Goal: Obtain resource: Obtain resource

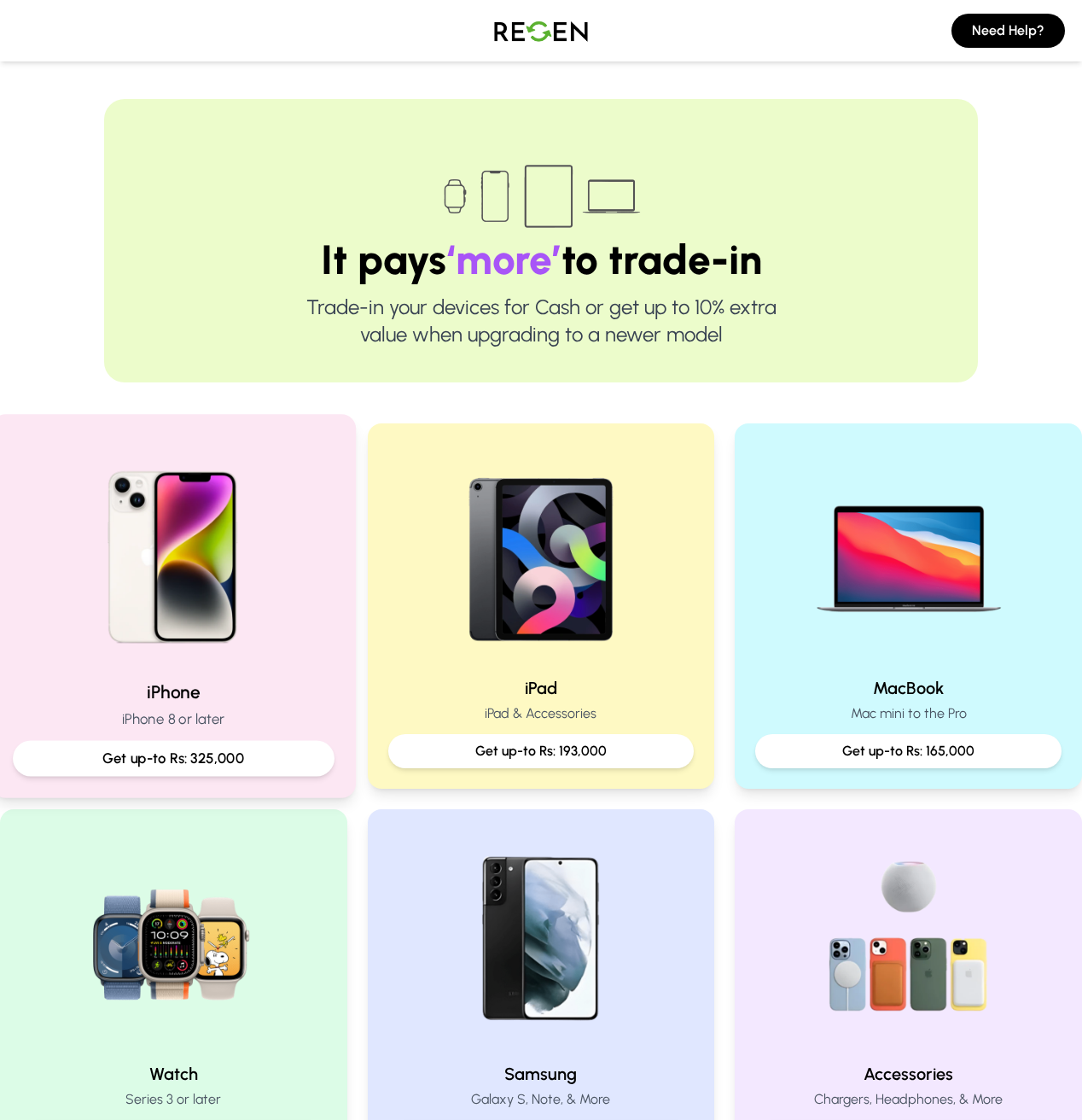
click at [217, 763] on p "Get up-to Rs: 325,000" at bounding box center [174, 759] width 293 height 21
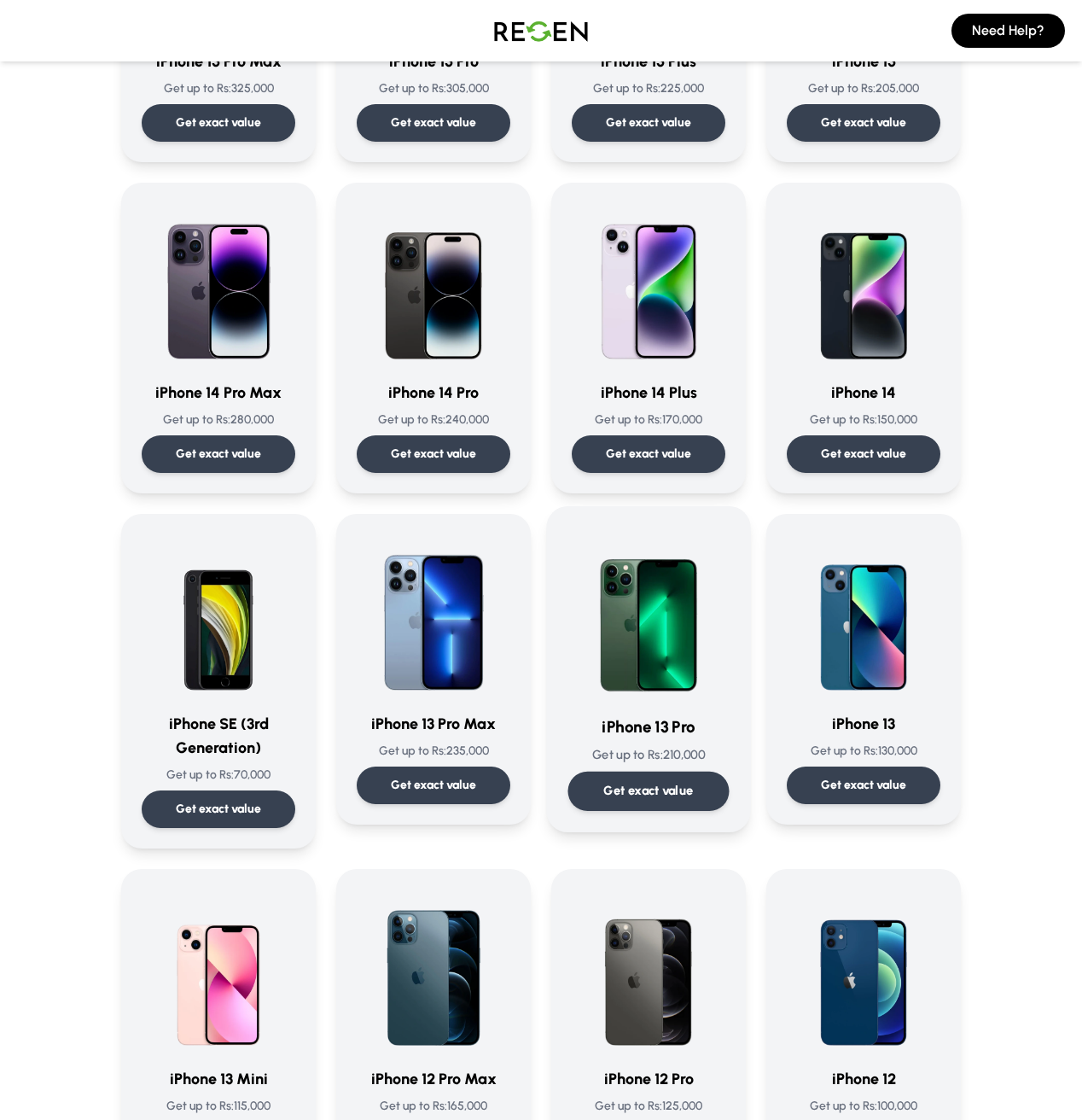
scroll to position [508, 0]
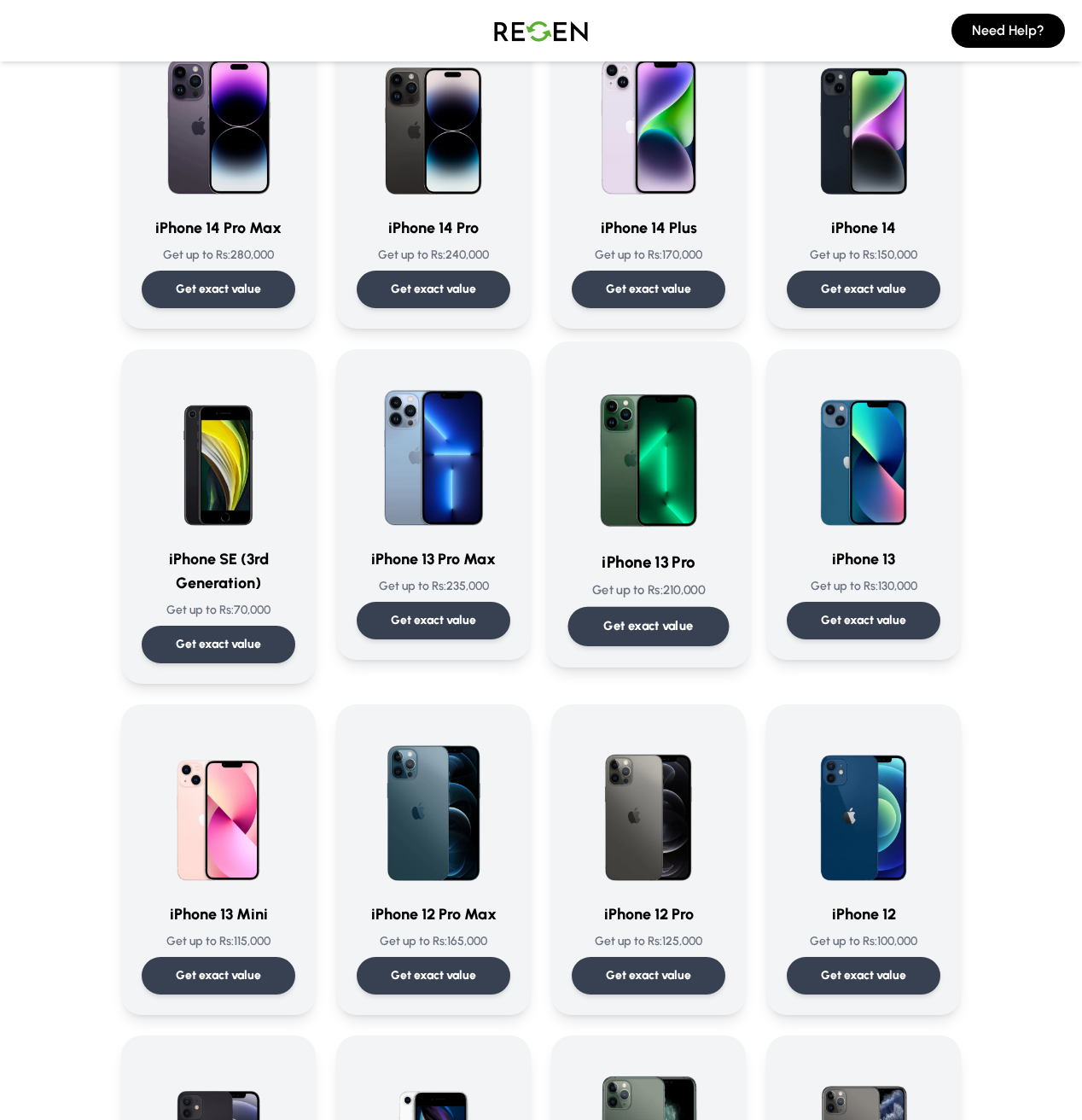
click at [656, 615] on div "Get exact value" at bounding box center [648, 626] width 161 height 39
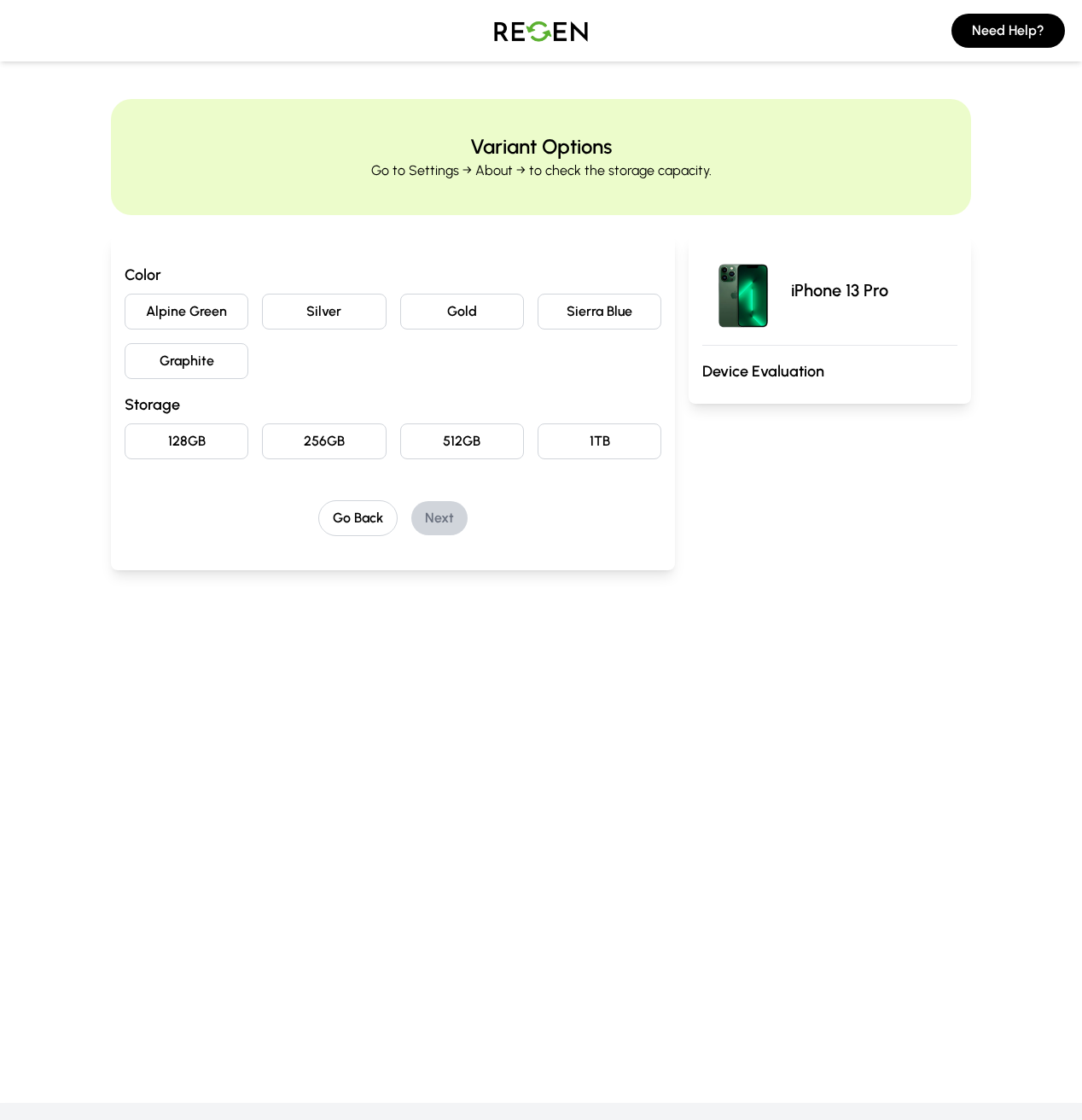
click at [600, 315] on button "Sierra Blue" at bounding box center [599, 311] width 124 height 36
click at [281, 431] on button "256GB" at bounding box center [324, 441] width 124 height 36
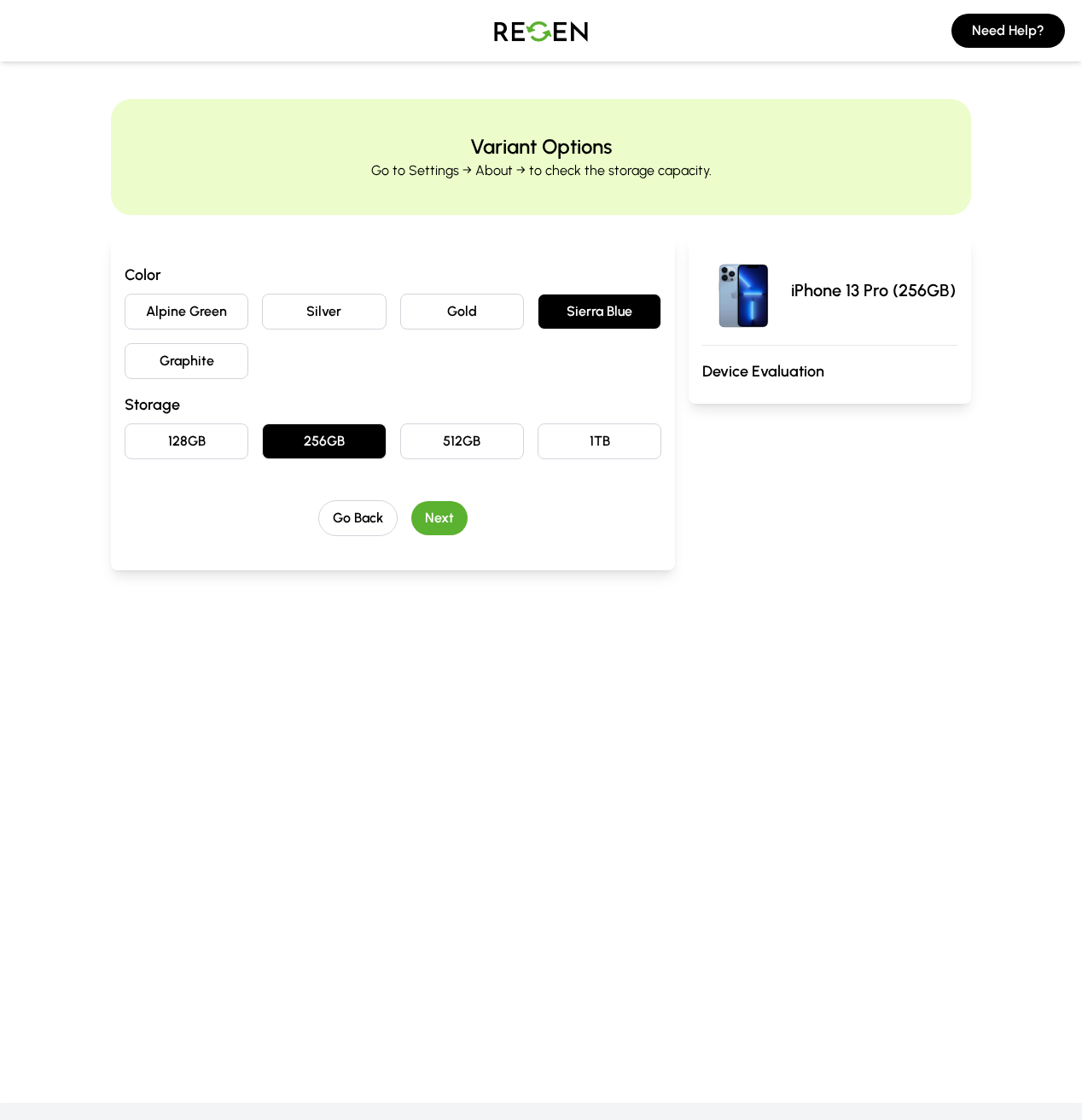
click at [417, 524] on button "Next" at bounding box center [439, 518] width 57 height 34
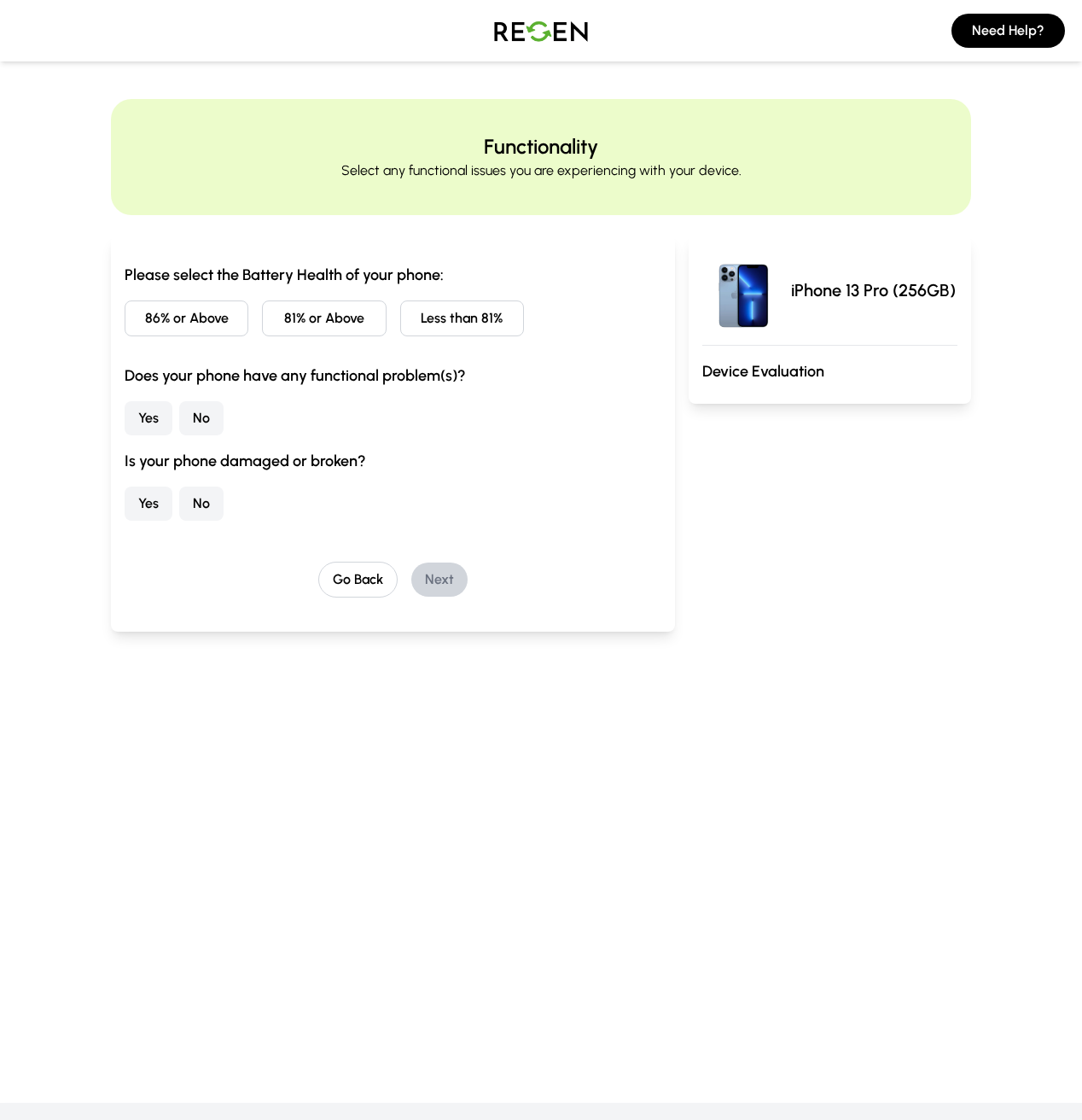
click at [422, 318] on button "Less than 81%" at bounding box center [462, 318] width 124 height 36
click at [179, 422] on button "No" at bounding box center [201, 418] width 45 height 34
click at [179, 506] on button "No" at bounding box center [201, 504] width 45 height 34
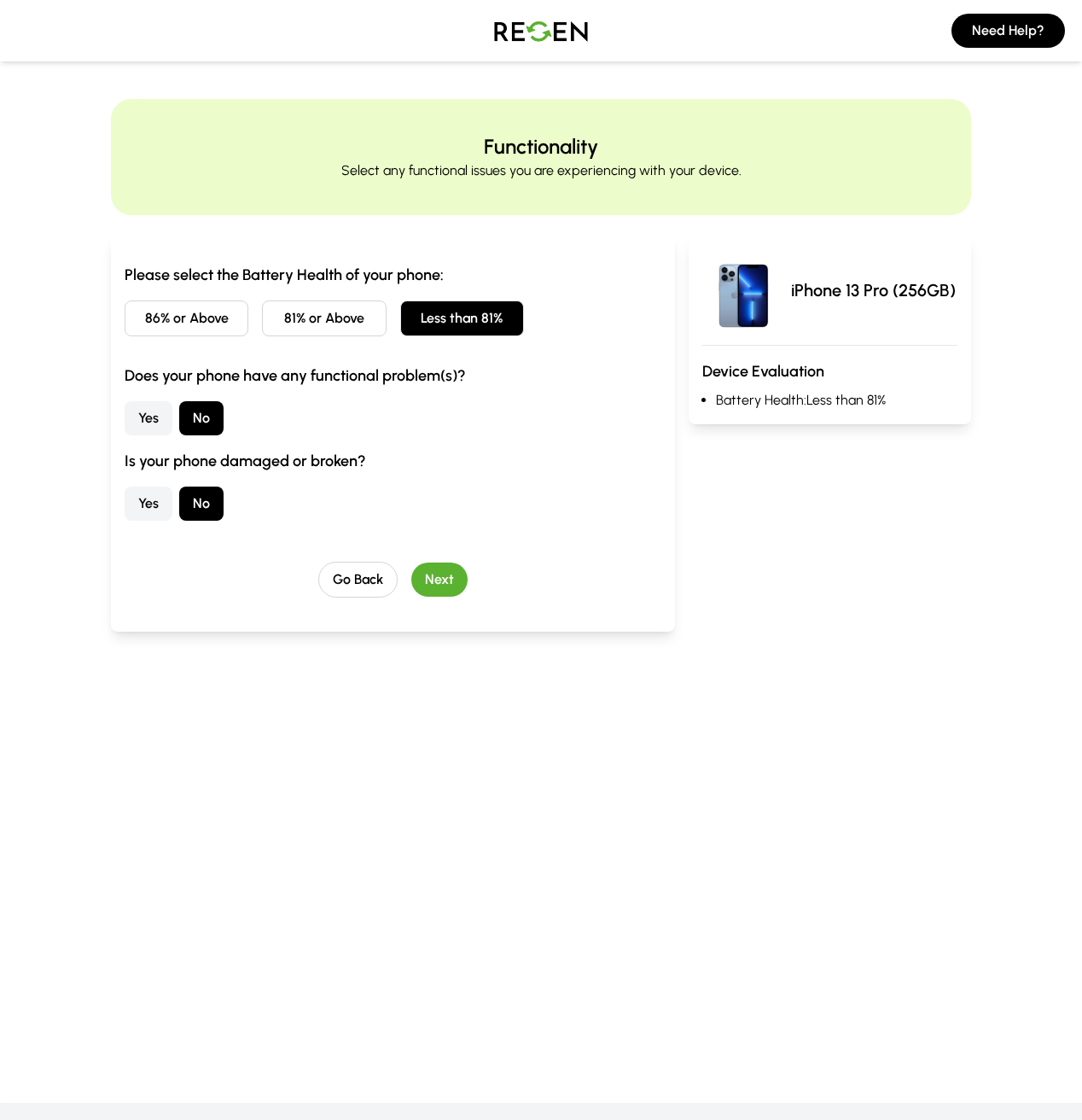
click at [411, 578] on button "Next" at bounding box center [439, 580] width 57 height 34
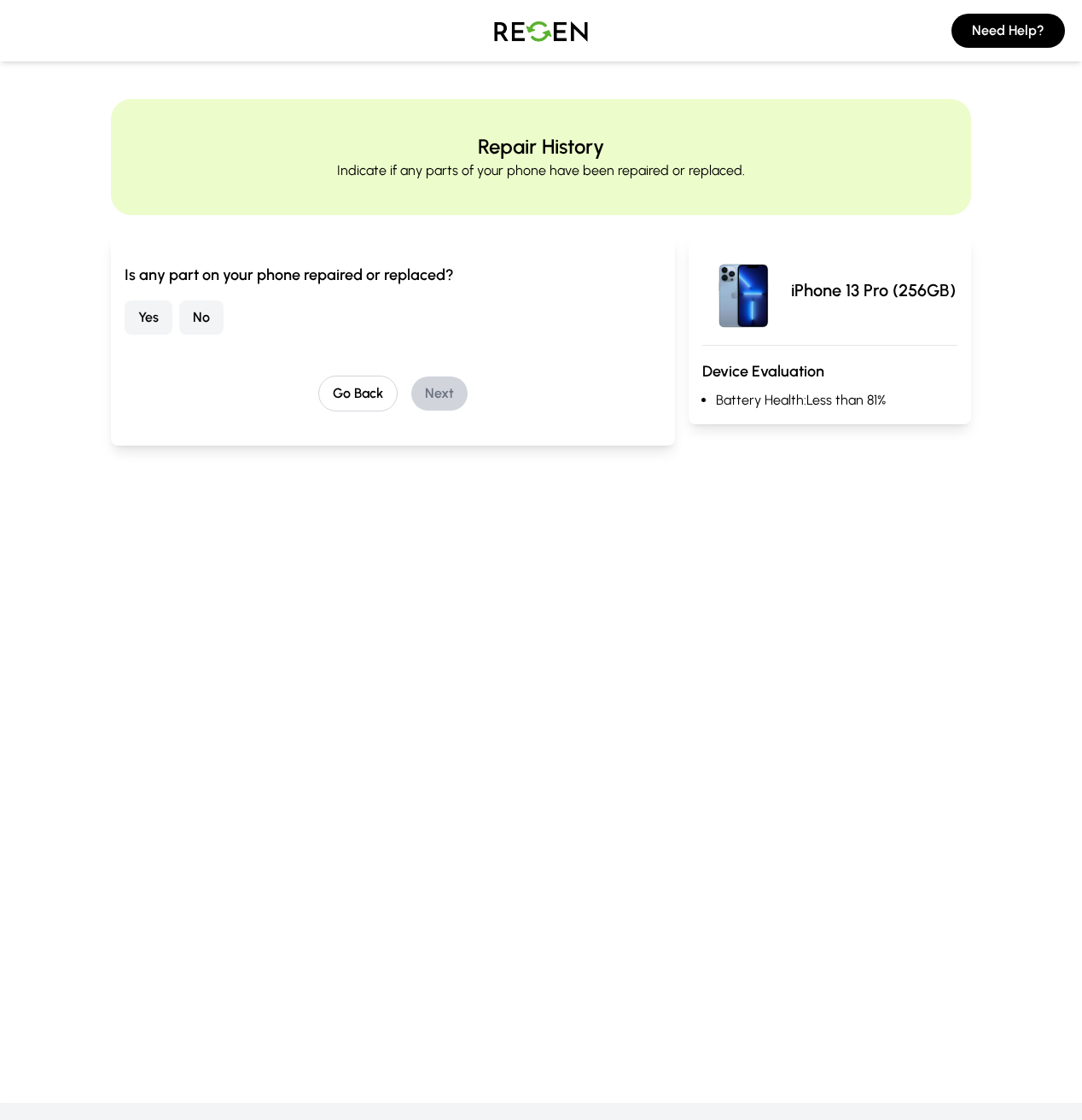
click at [179, 313] on button "No" at bounding box center [201, 317] width 45 height 34
click at [419, 393] on button "Next" at bounding box center [439, 393] width 57 height 34
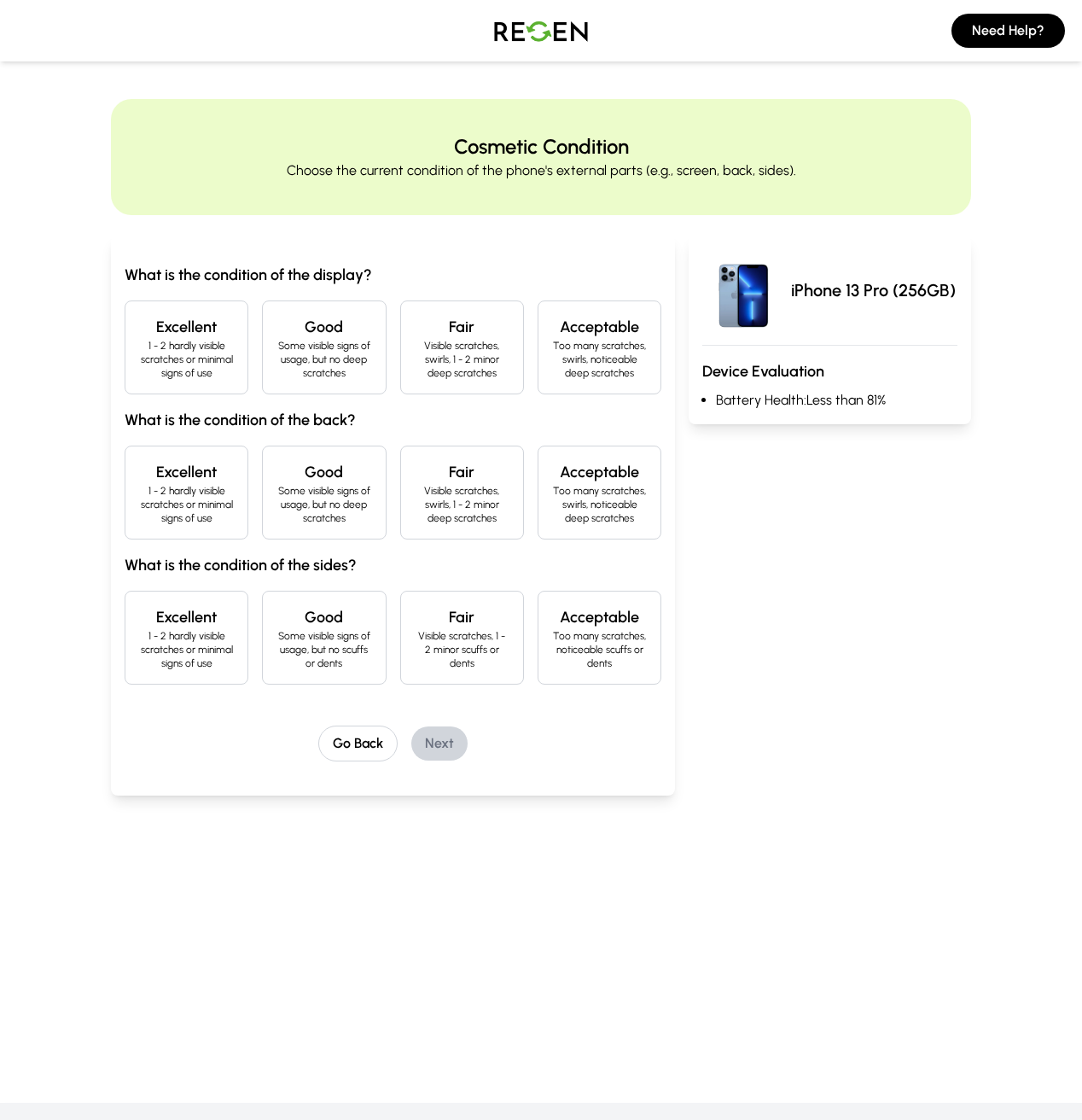
click at [149, 370] on div "Excellent 1 - 2 hardly visible scratches or minimal signs of use" at bounding box center [187, 347] width 124 height 94
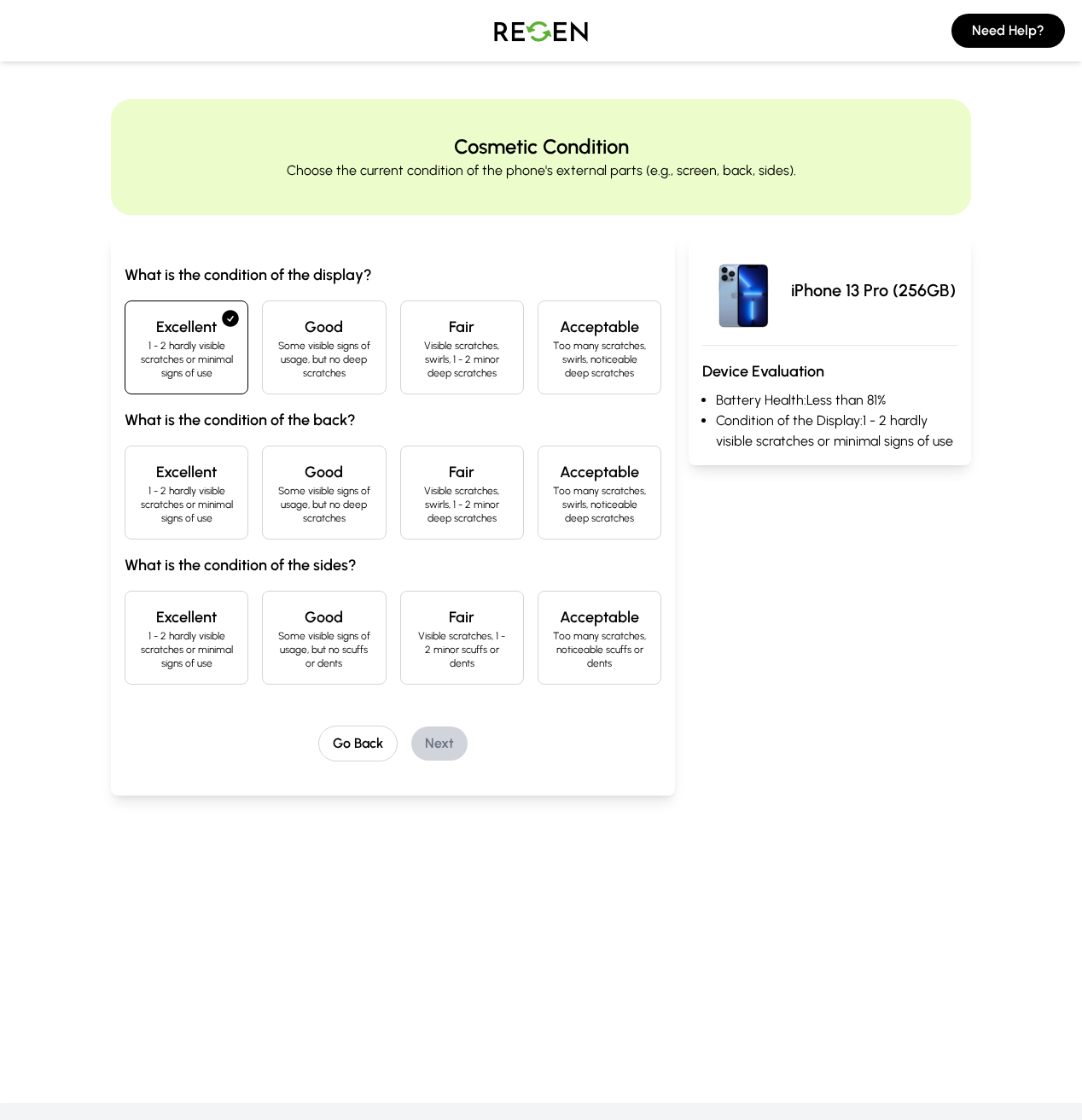
click at [139, 484] on p "1 - 2 hardly visible scratches or minimal signs of use" at bounding box center [186, 505] width 95 height 41
click at [277, 606] on h4 "Good" at bounding box center [324, 617] width 95 height 24
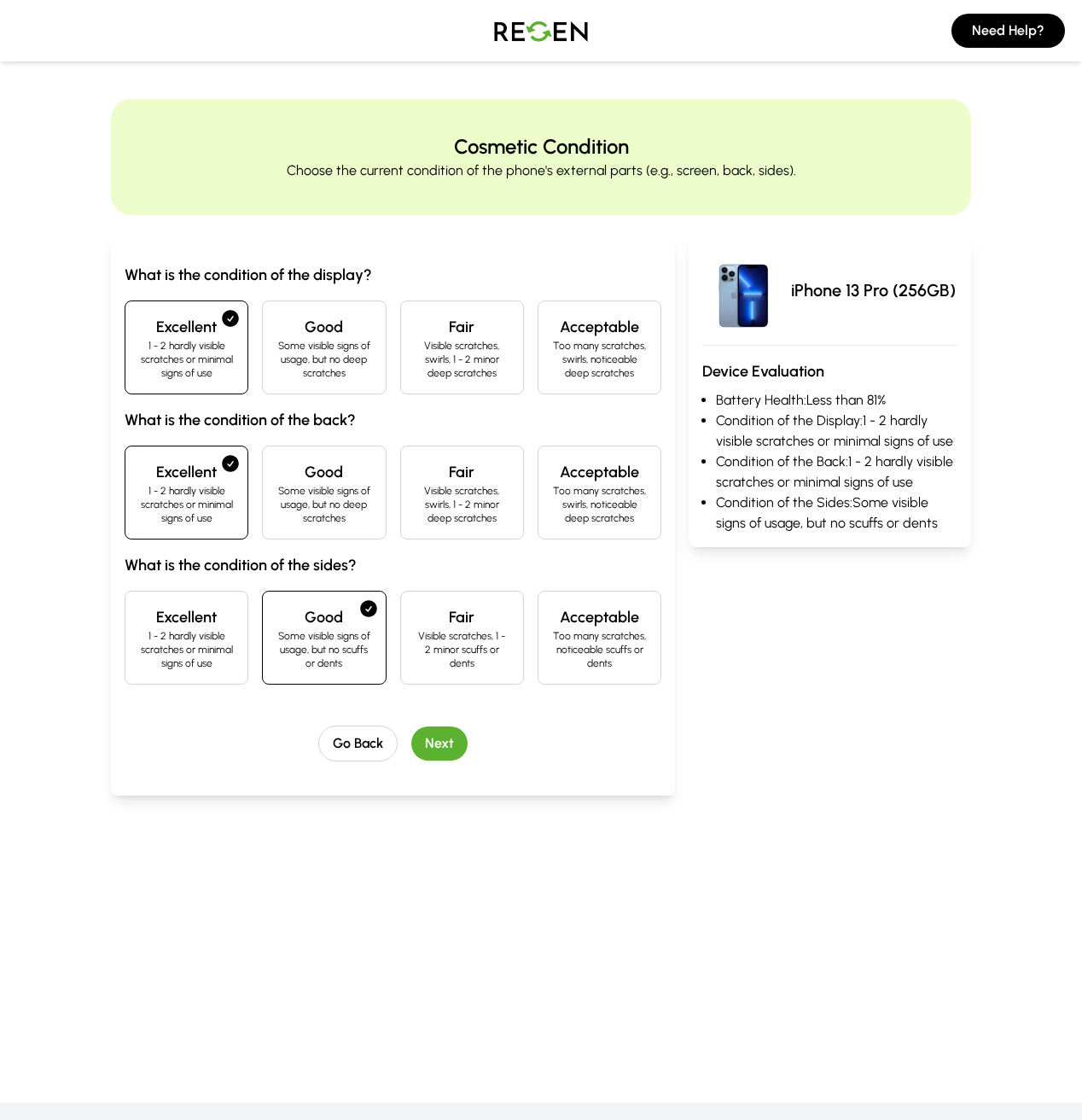
click at [413, 726] on button "Next" at bounding box center [439, 743] width 57 height 34
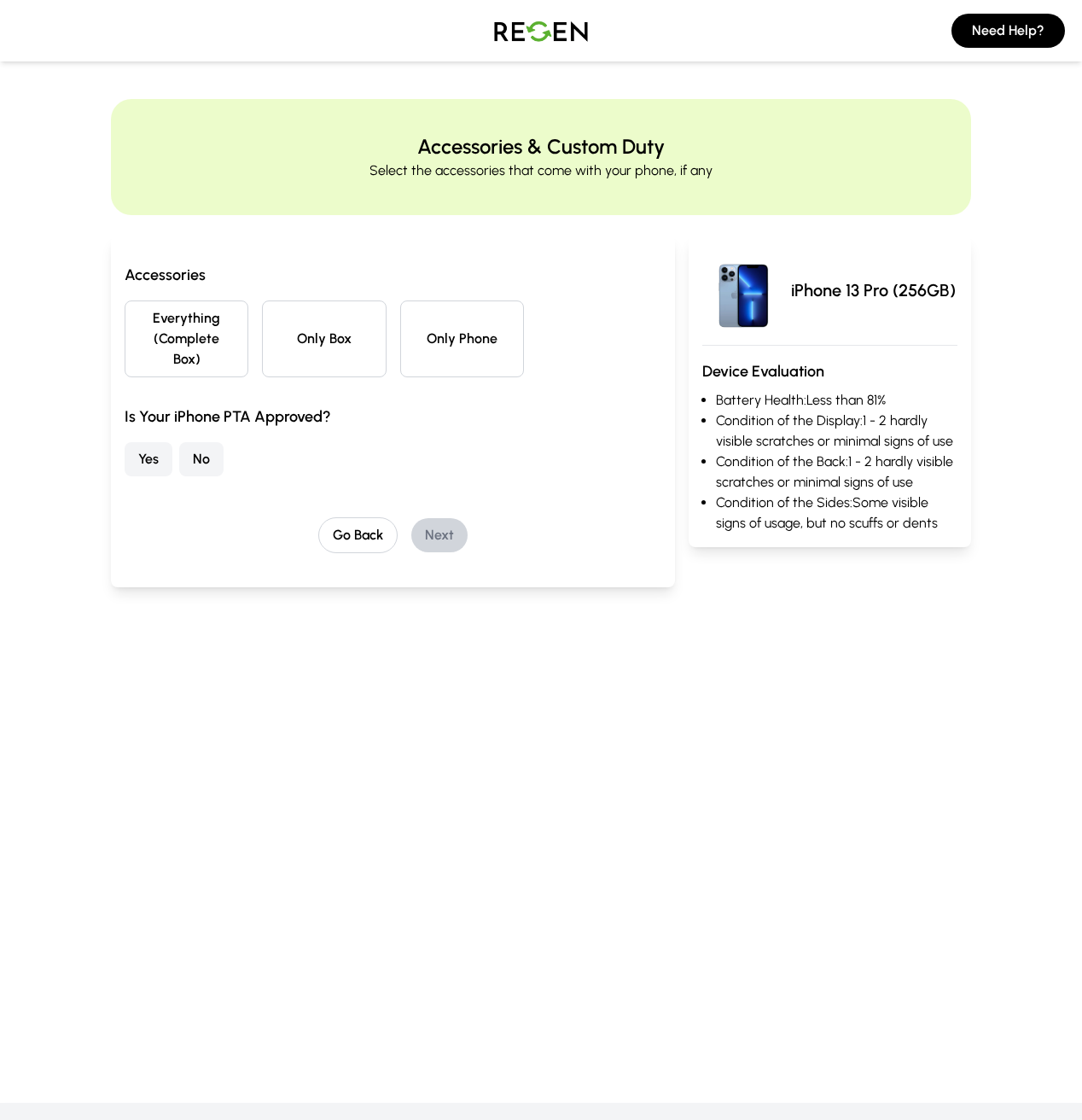
click at [125, 324] on button "Everything (Complete Box)" at bounding box center [187, 339] width 124 height 77
click at [125, 449] on button "Yes" at bounding box center [148, 459] width 48 height 34
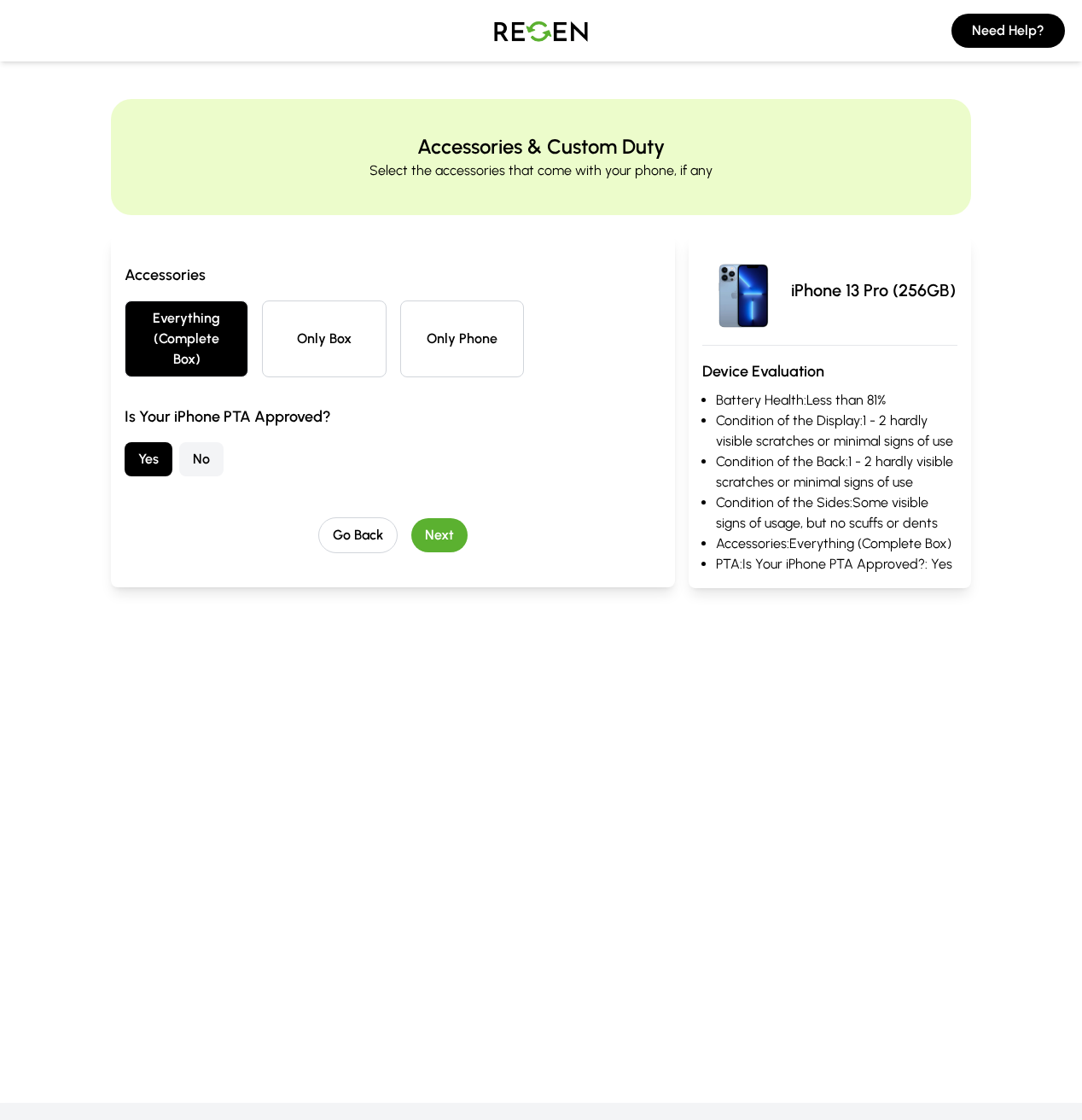
click at [413, 519] on button "Next" at bounding box center [439, 535] width 57 height 34
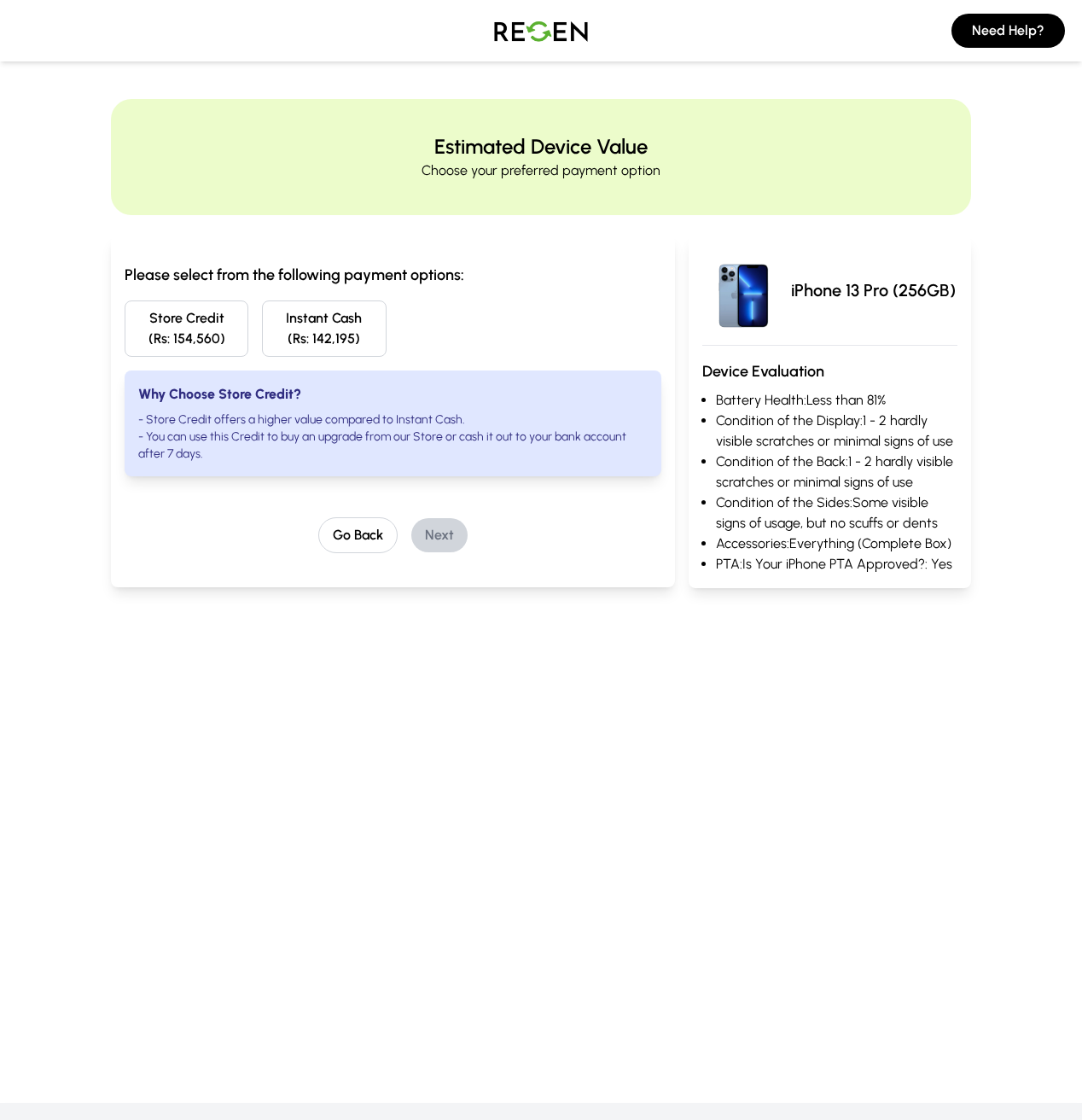
click at [262, 324] on button "Instant Cash (Rs: 142,195)" at bounding box center [324, 328] width 124 height 57
click at [125, 331] on button "Store Credit (Rs: 154,560)" at bounding box center [187, 328] width 124 height 57
click at [262, 326] on button "Instant Cash (Rs: 142,195)" at bounding box center [324, 328] width 124 height 57
click at [318, 519] on button "Go Back" at bounding box center [358, 535] width 79 height 36
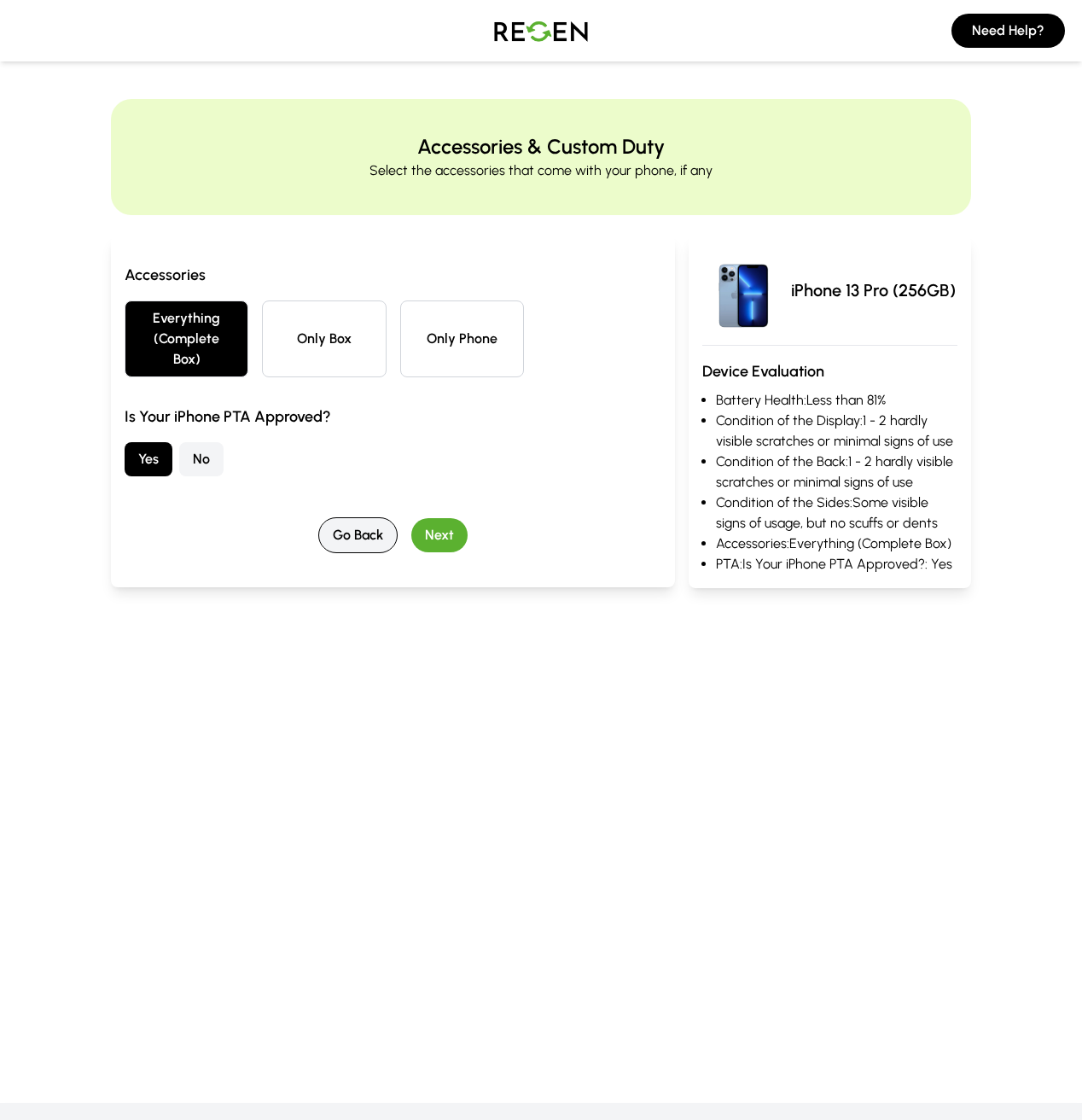
click at [318, 519] on button "Go Back" at bounding box center [358, 535] width 79 height 36
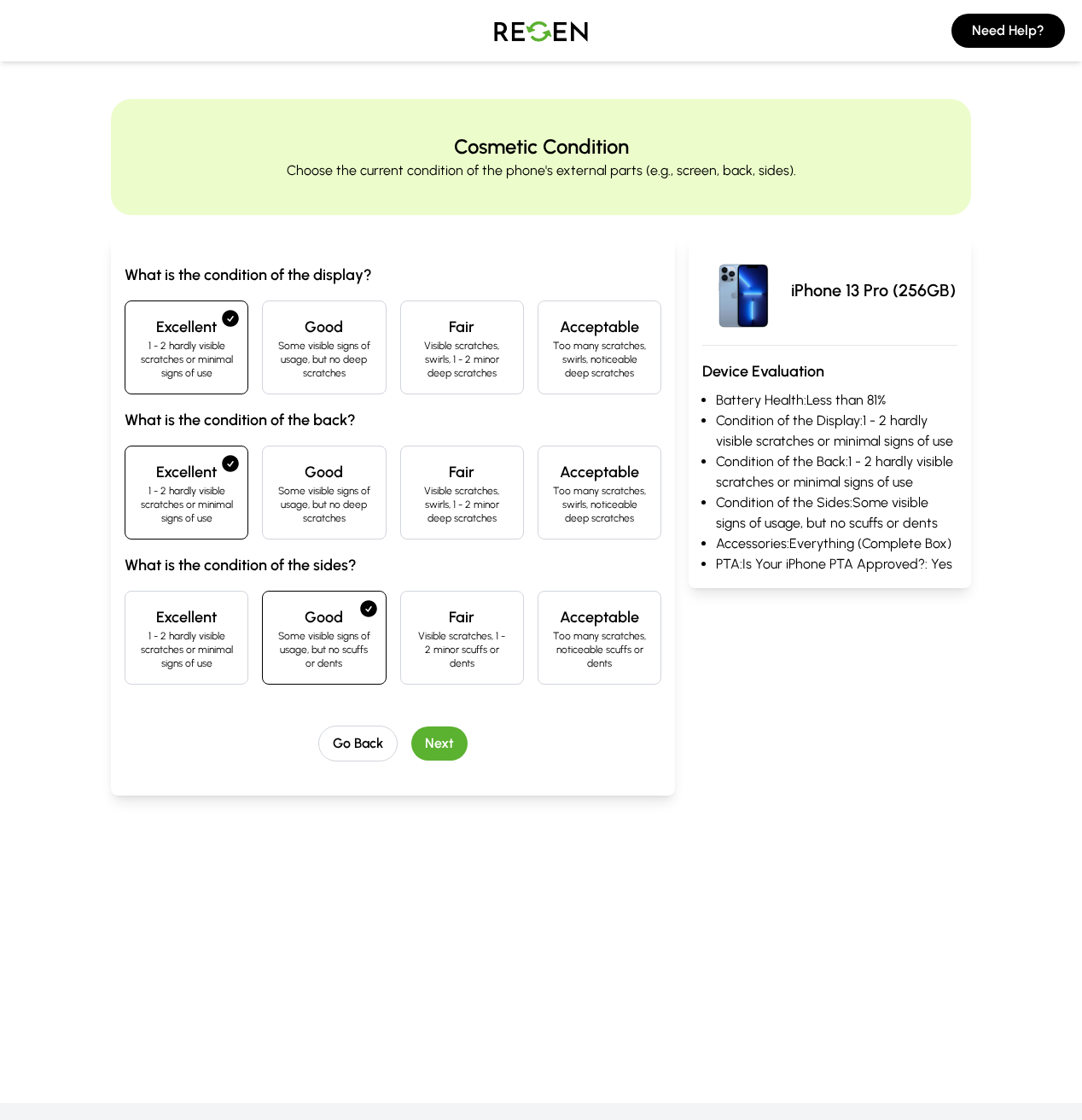
click at [139, 606] on h4 "Excellent" at bounding box center [186, 617] width 95 height 24
click at [411, 726] on button "Next" at bounding box center [439, 743] width 57 height 34
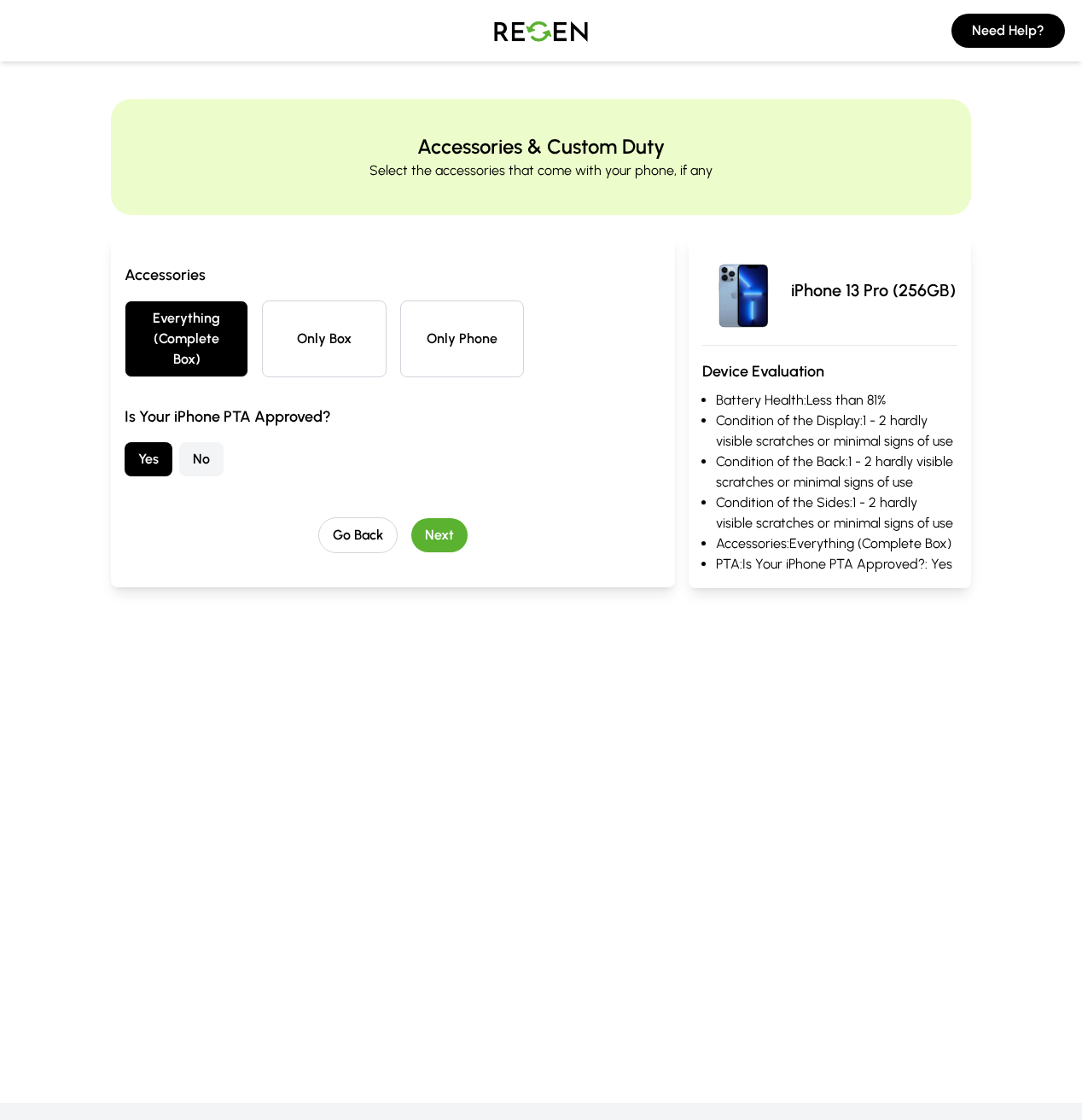
click at [411, 519] on button "Next" at bounding box center [439, 535] width 57 height 34
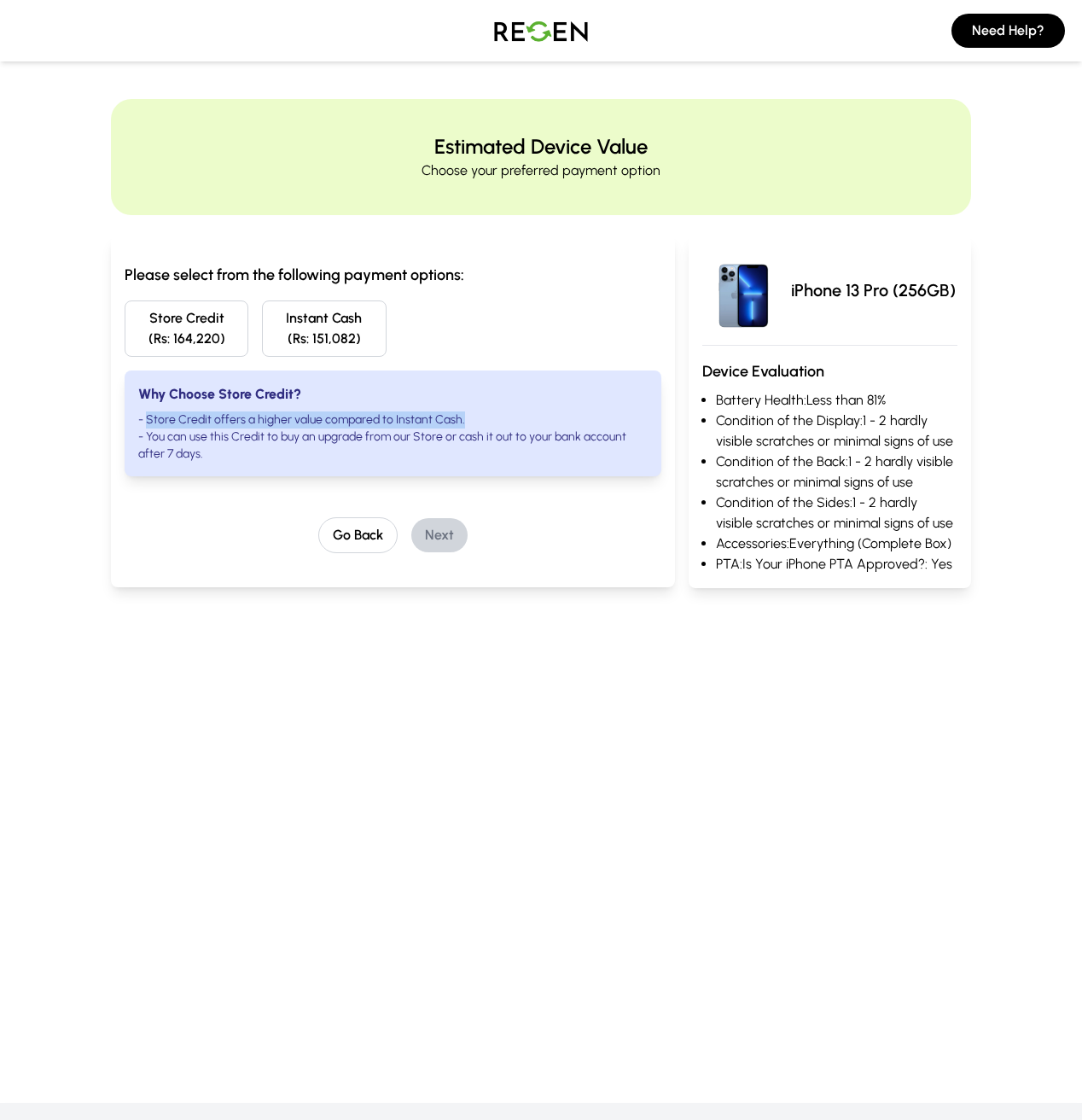
drag, startPoint x: 41, startPoint y: 420, endPoint x: 404, endPoint y: 420, distance: 363.0
click at [404, 420] on li "- Store Credit offers a higher value compared to Instant Cash." at bounding box center [393, 420] width 510 height 17
drag, startPoint x: 92, startPoint y: 441, endPoint x: 116, endPoint y: 434, distance: 25.0
click at [138, 434] on li "- You can use this Credit to buy an upgrade from our Store or cash it out to yo…" at bounding box center [393, 445] width 510 height 34
click at [137, 333] on button "Store Credit (Rs: 164,220)" at bounding box center [187, 328] width 124 height 57
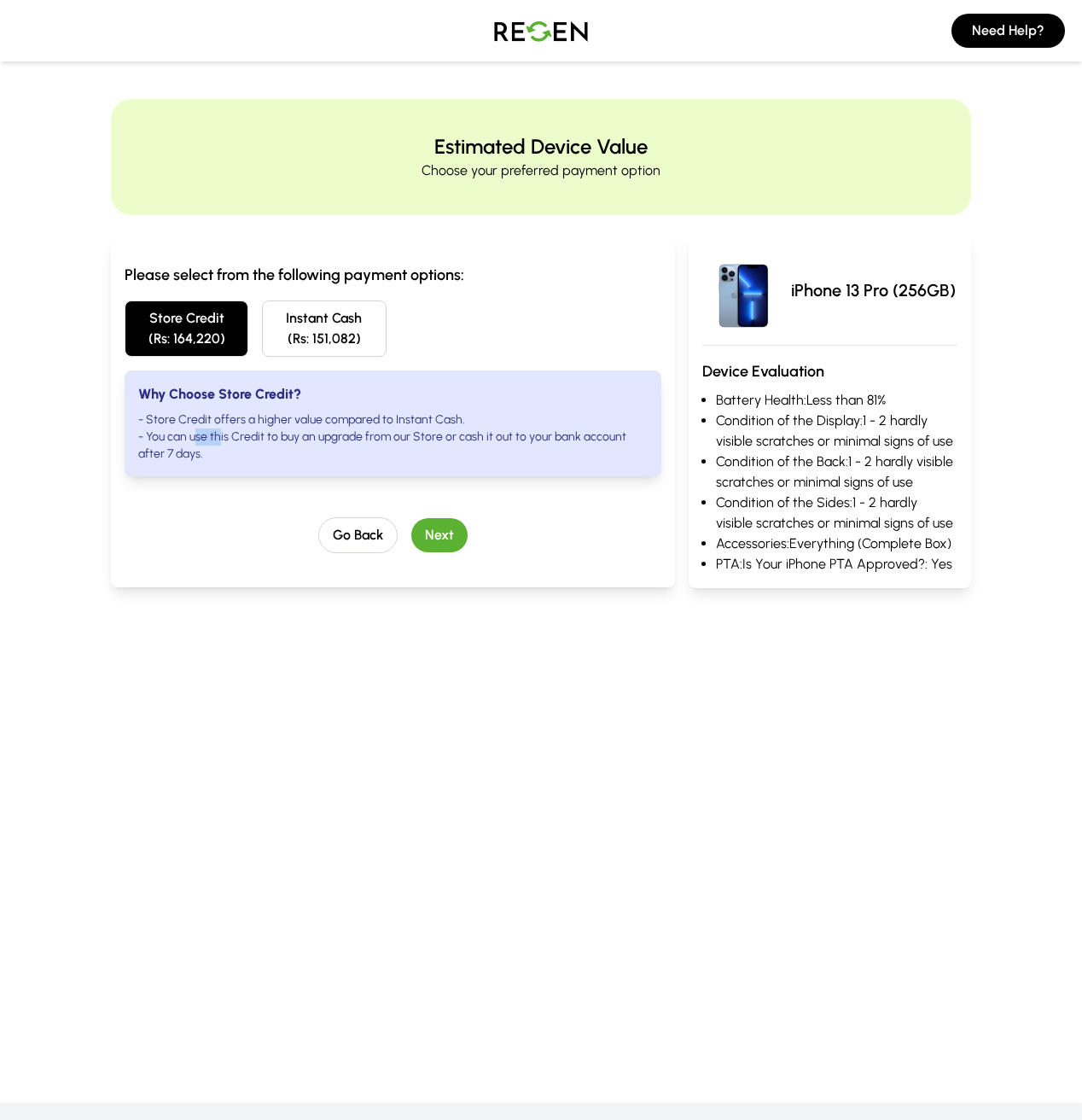
click at [526, 39] on img at bounding box center [541, 31] width 120 height 48
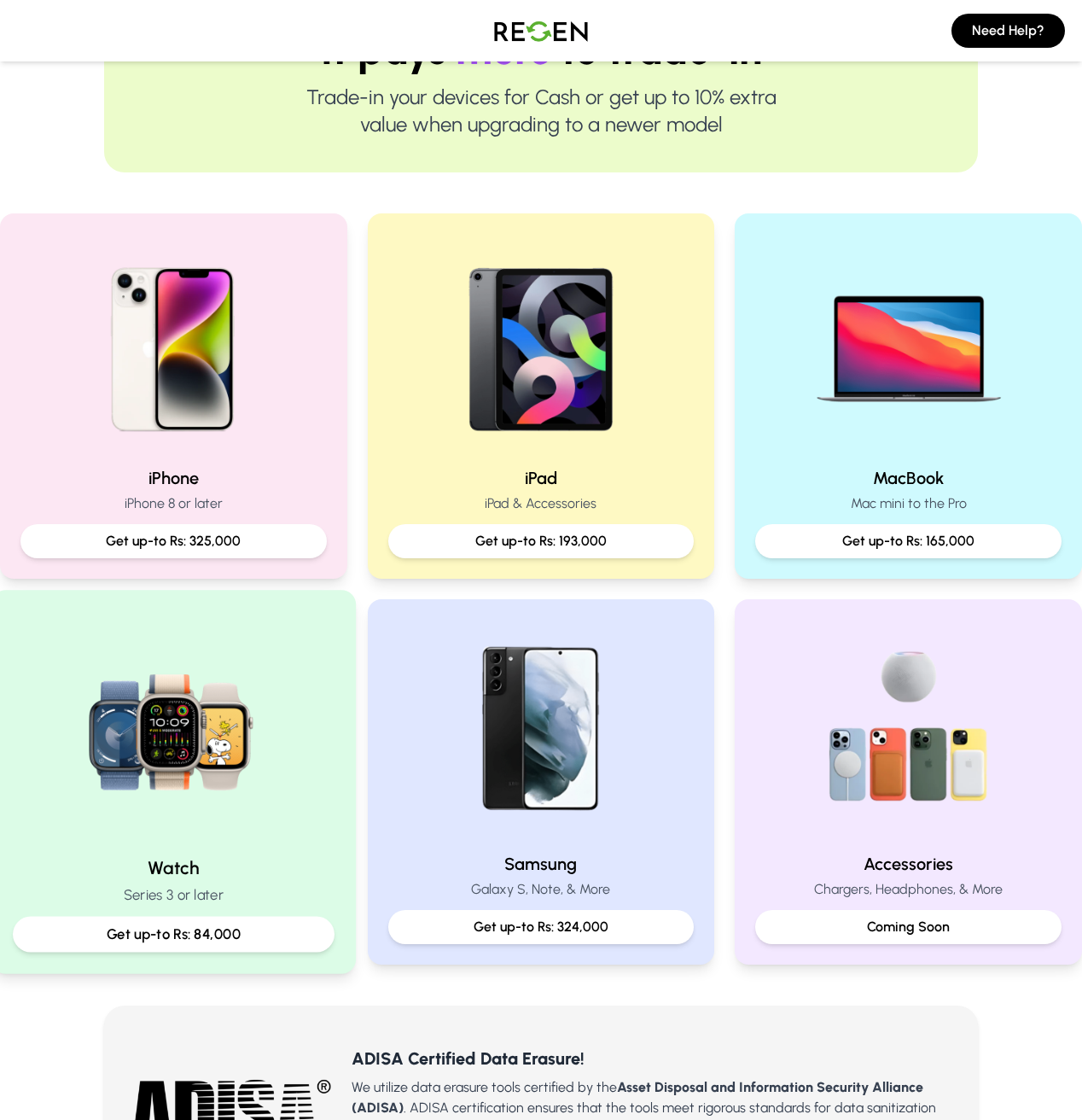
scroll to position [298, 0]
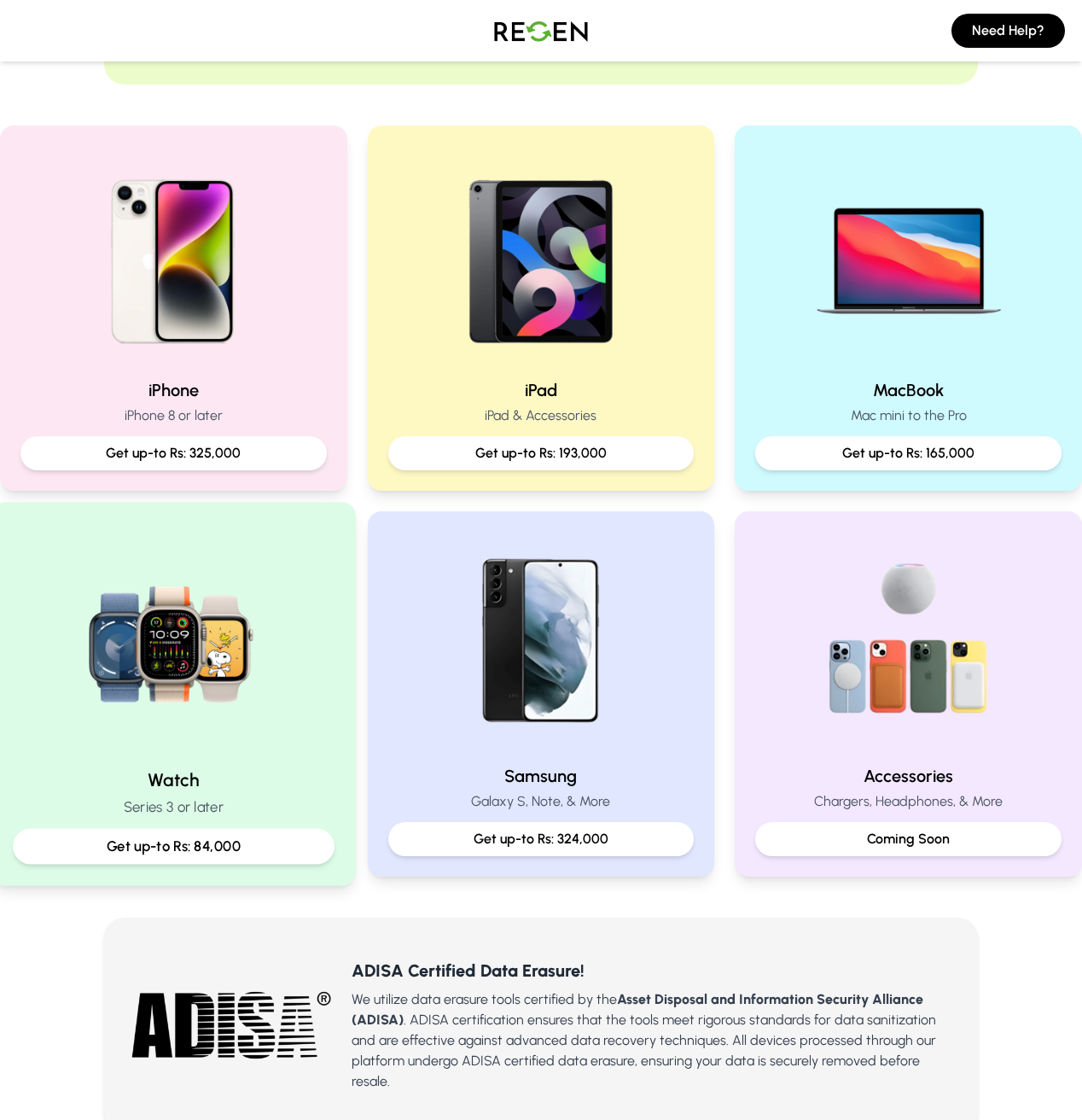
click at [211, 842] on p "Get up-to Rs: 84,000" at bounding box center [174, 847] width 293 height 21
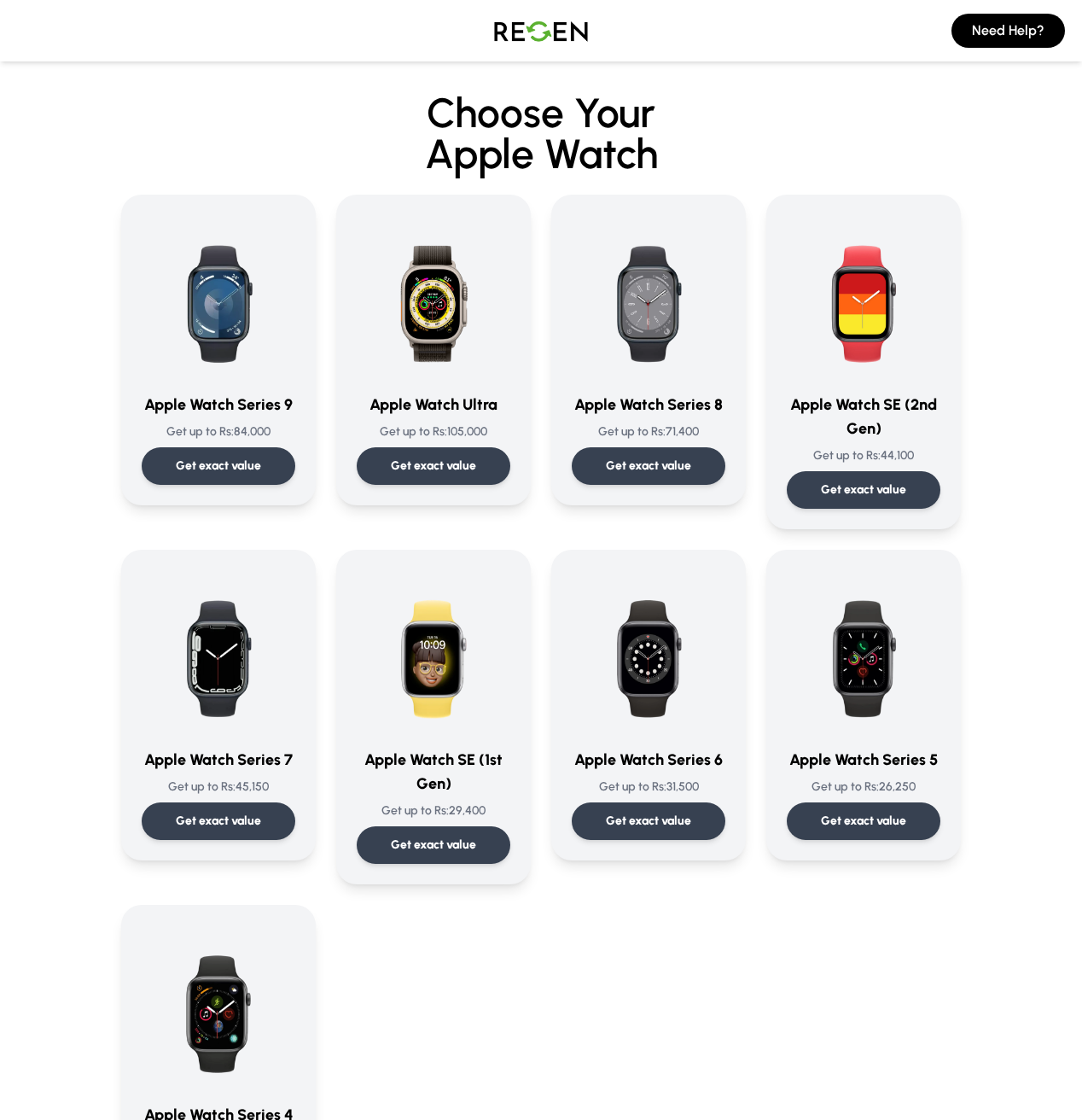
click at [558, 45] on img at bounding box center [541, 31] width 120 height 48
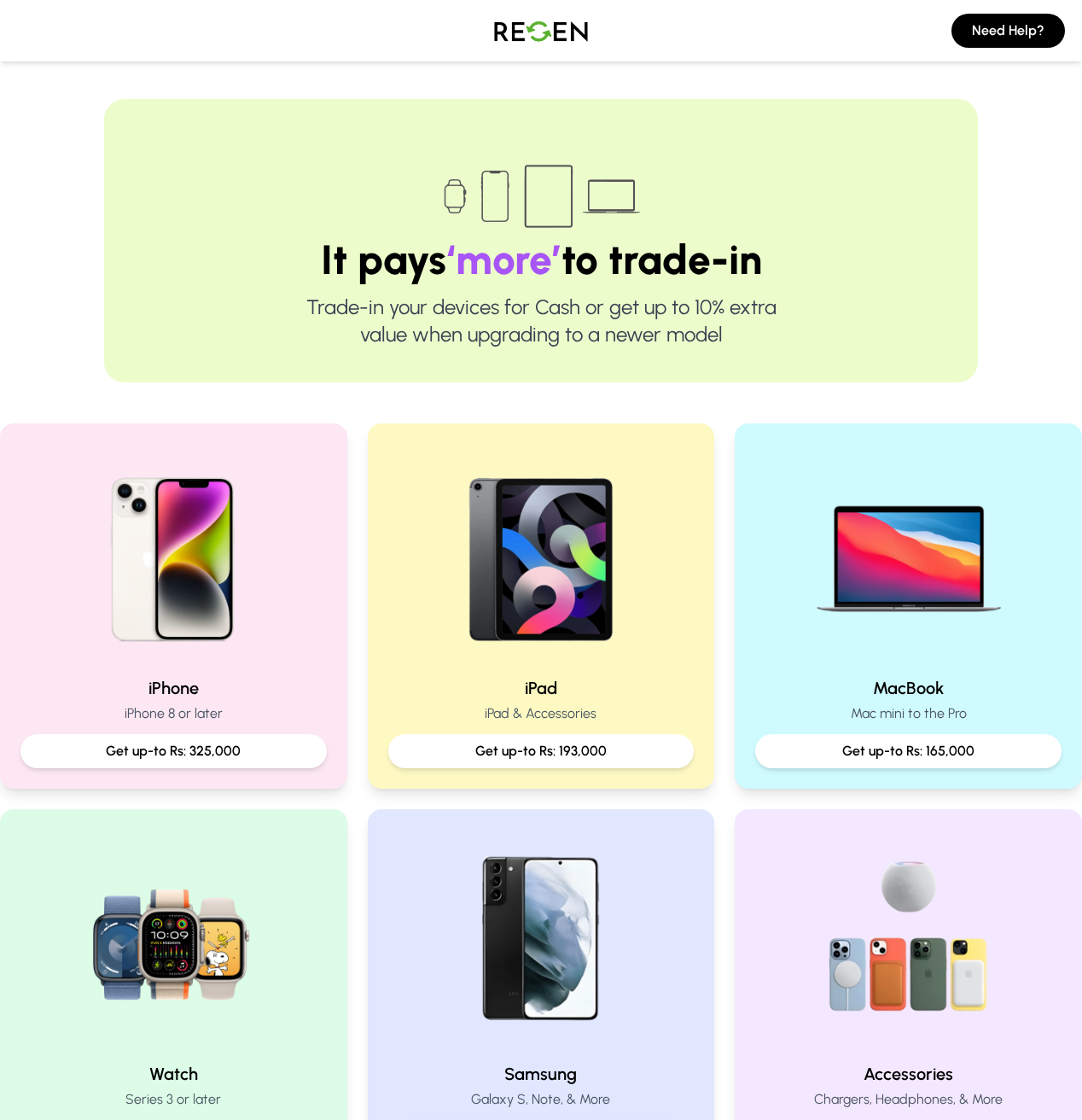
click at [525, 18] on img at bounding box center [541, 31] width 120 height 48
click at [521, 22] on img at bounding box center [541, 31] width 120 height 48
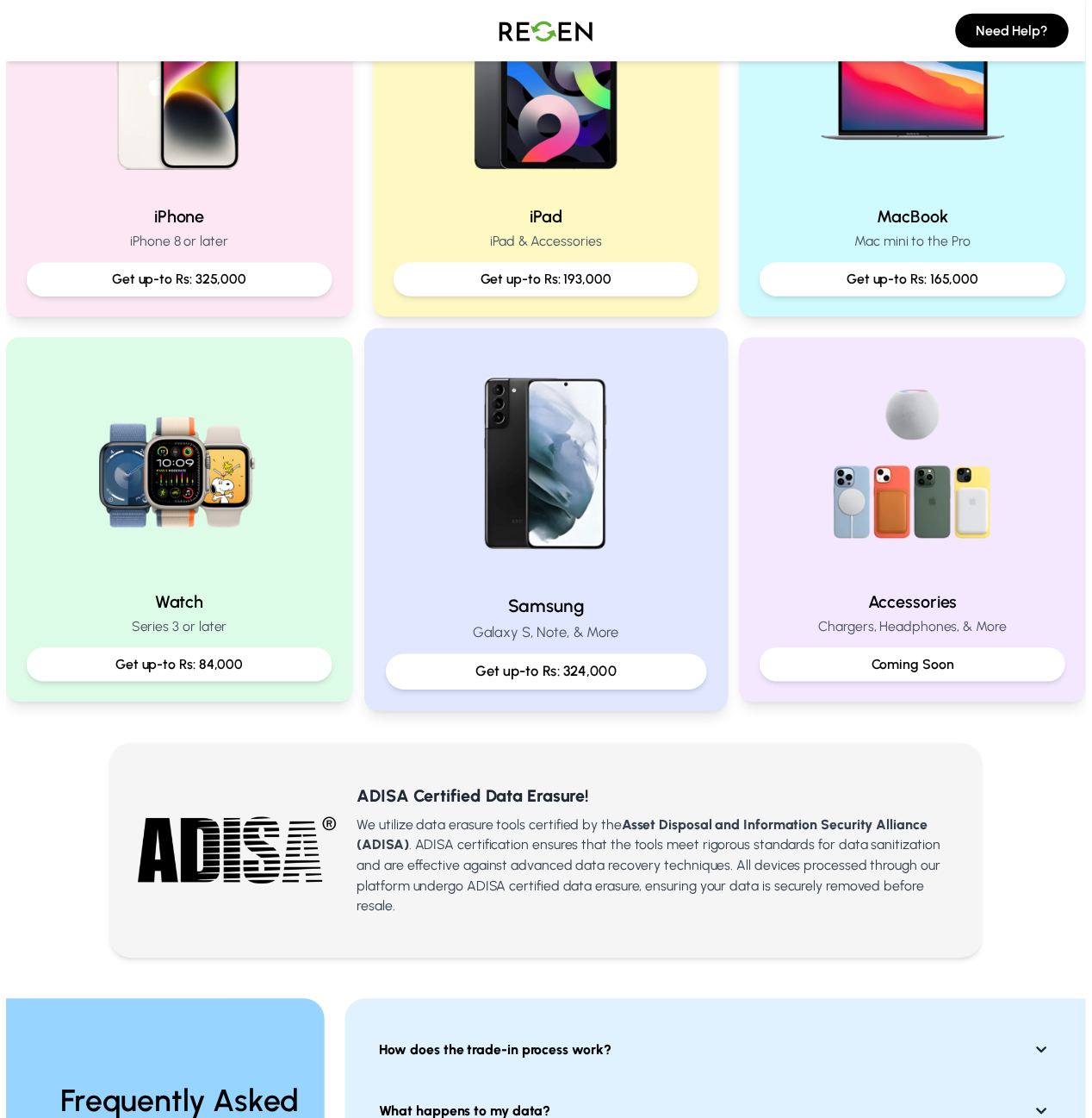
scroll to position [255, 0]
